Goal: Transaction & Acquisition: Purchase product/service

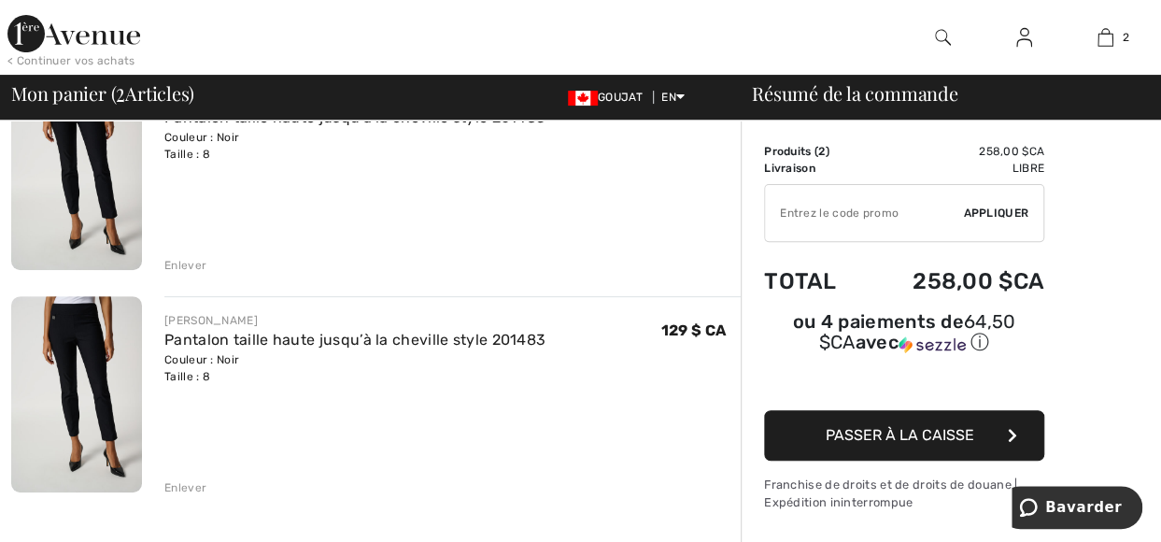
scroll to position [93, 0]
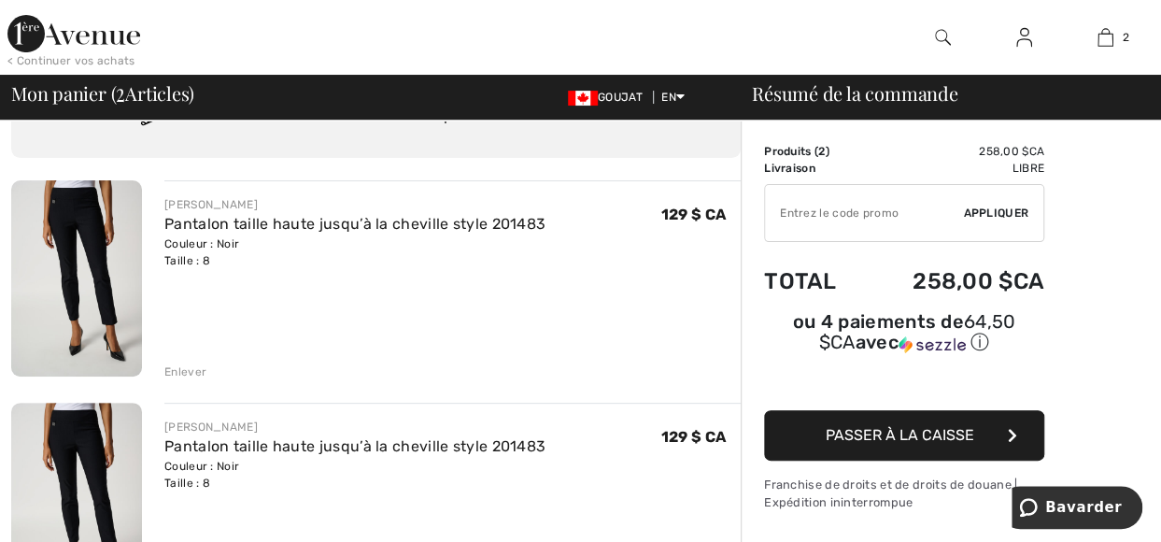
click at [189, 371] on div "Enlever" at bounding box center [185, 371] width 42 height 17
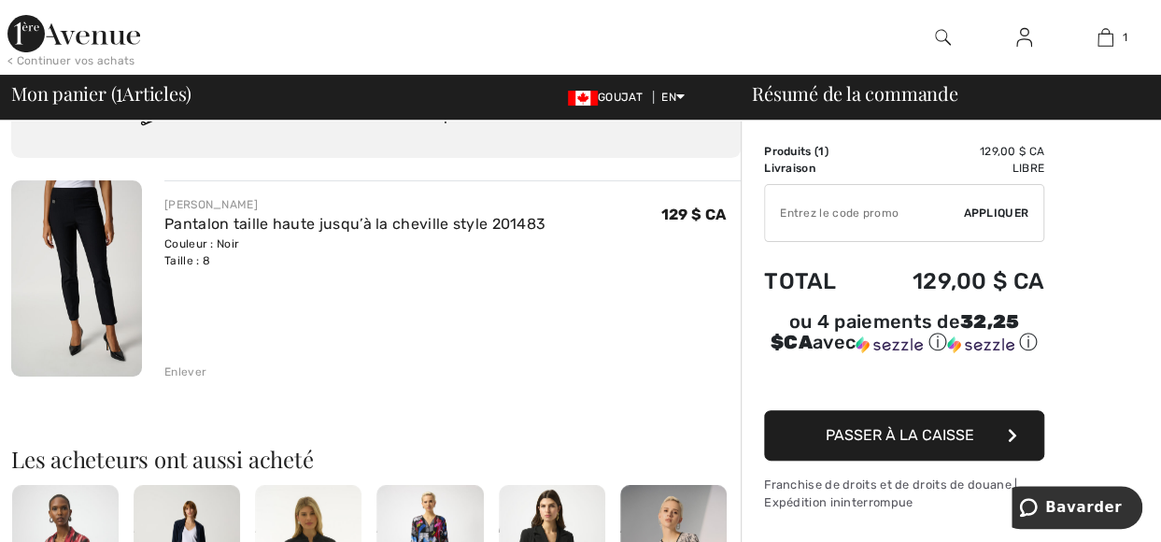
click at [923, 427] on span "Passer à la caisse" at bounding box center [900, 435] width 149 height 18
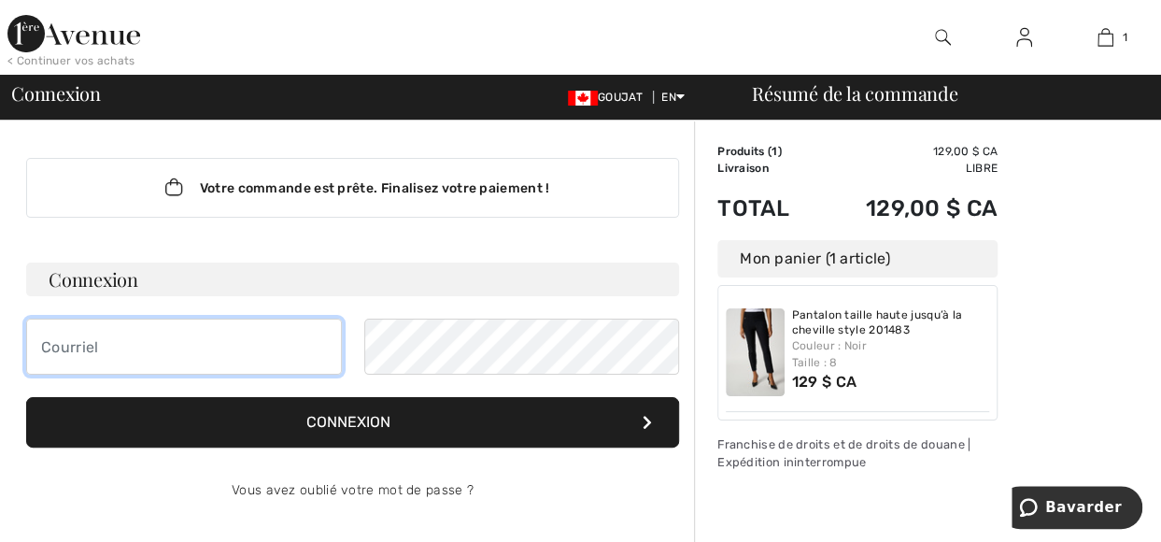
click at [185, 349] on input "email" at bounding box center [184, 347] width 316 height 56
type input "[PERSON_NAME][EMAIL_ADDRESS][DOMAIN_NAME]"
